Goal: Task Accomplishment & Management: Manage account settings

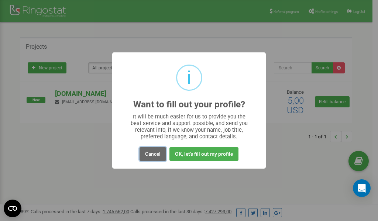
click at [155, 154] on button "Cancel" at bounding box center [152, 154] width 27 height 14
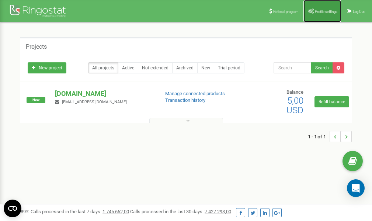
click at [320, 12] on span "Profile settings" at bounding box center [326, 12] width 22 height 4
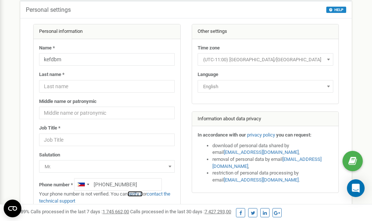
click at [141, 194] on link "verify it" at bounding box center [135, 194] width 15 height 6
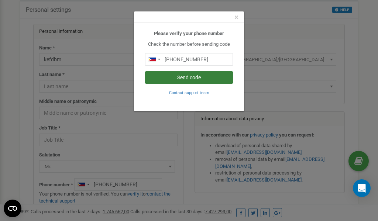
click at [174, 76] on button "Send code" at bounding box center [189, 77] width 88 height 13
